Goal: Task Accomplishment & Management: Manage account settings

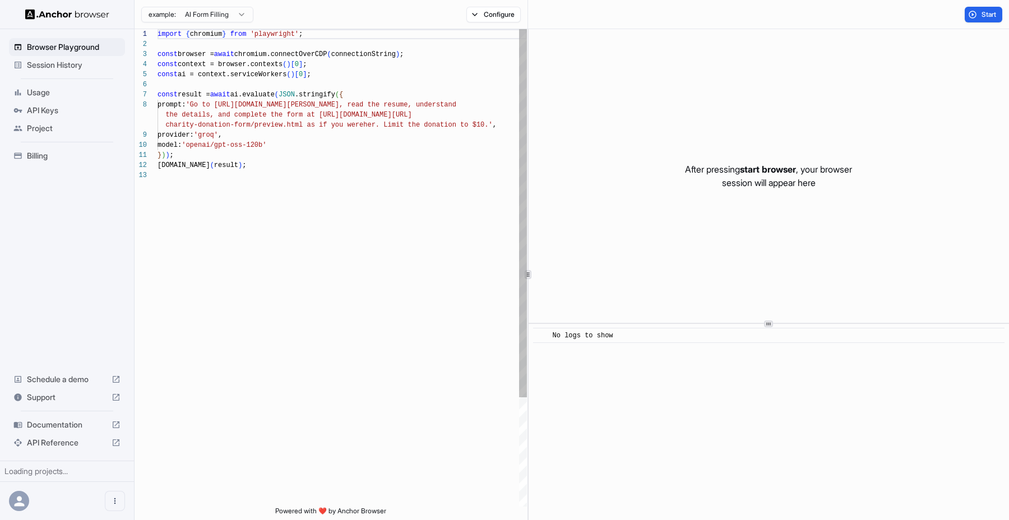
scroll to position [81, 0]
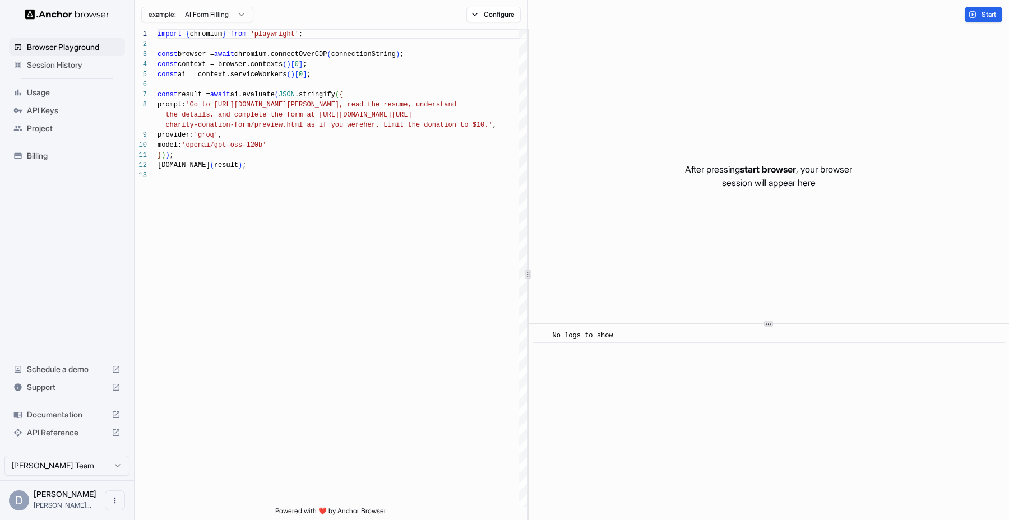
click at [59, 500] on div "[PERSON_NAME] [PERSON_NAME]@vantagep..." at bounding box center [65, 500] width 63 height 21
click at [108, 500] on button "Open menu" at bounding box center [115, 501] width 20 height 20
click at [74, 467] on div at bounding box center [504, 260] width 1009 height 520
click at [45, 113] on span "API Keys" at bounding box center [74, 110] width 94 height 11
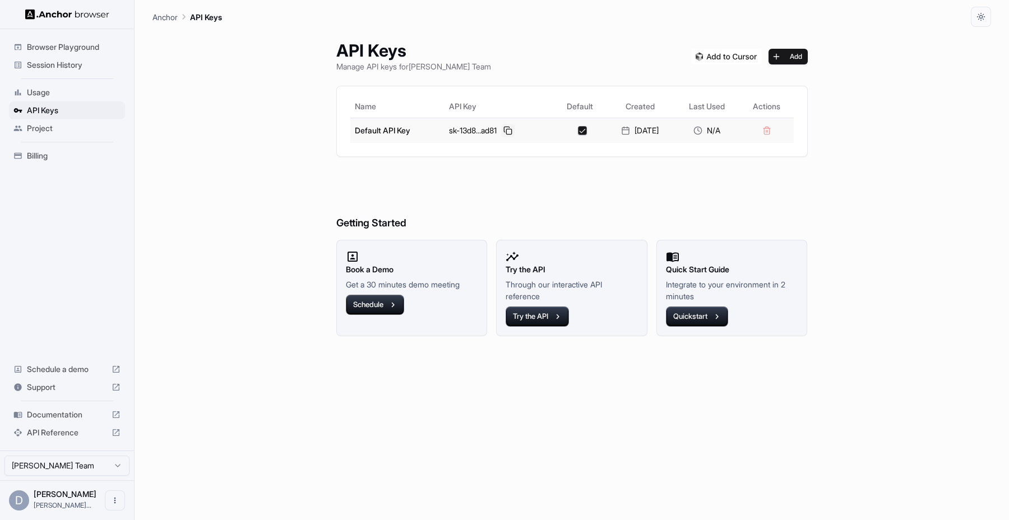
click at [501, 131] on button at bounding box center [507, 130] width 13 height 13
